Goal: Task Accomplishment & Management: Manage account settings

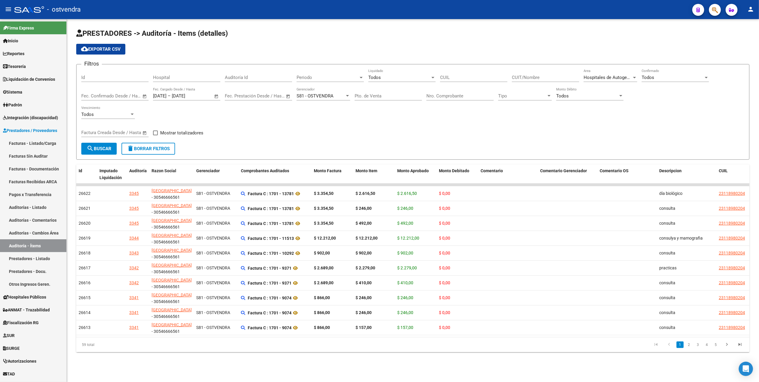
click at [474, 49] on div "cloud_download Exportar CSV" at bounding box center [413, 49] width 674 height 11
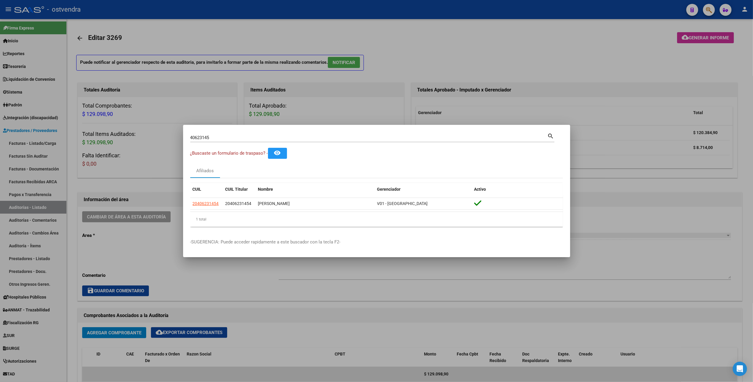
click at [670, 219] on div at bounding box center [376, 191] width 753 height 382
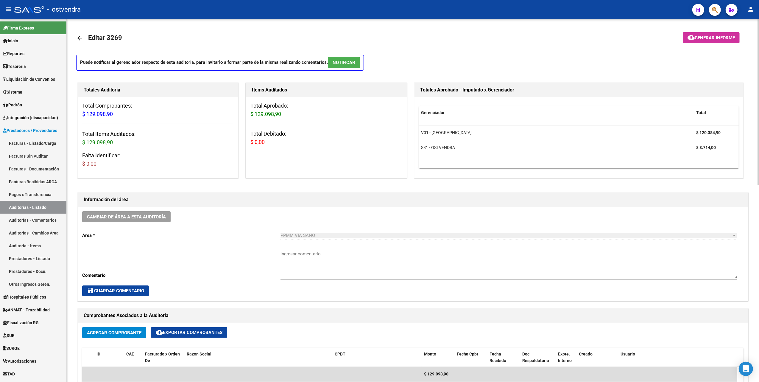
click at [436, 61] on div "Puede notificar al gerenciador respecto de esta auditoria, para invitarlo a for…" at bounding box center [413, 64] width 674 height 19
click at [259, 294] on div "save Guardar Comentario" at bounding box center [413, 290] width 662 height 11
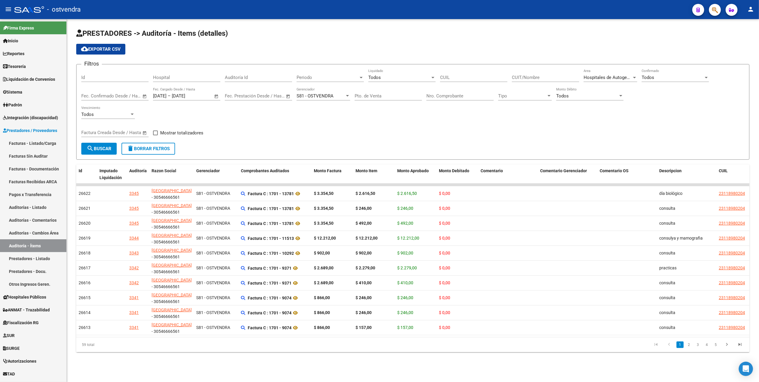
click at [647, 41] on app-list-header "PRESTADORES -> Auditoría - Items (detalles) cloud_download Exportar CSV Filtros…" at bounding box center [413, 94] width 674 height 131
